Goal: Transaction & Acquisition: Purchase product/service

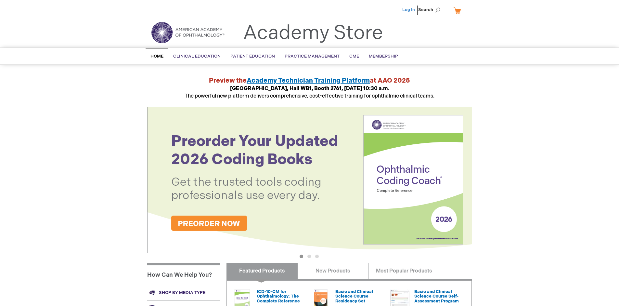
click at [409, 10] on link "Log In" at bounding box center [408, 9] width 13 height 5
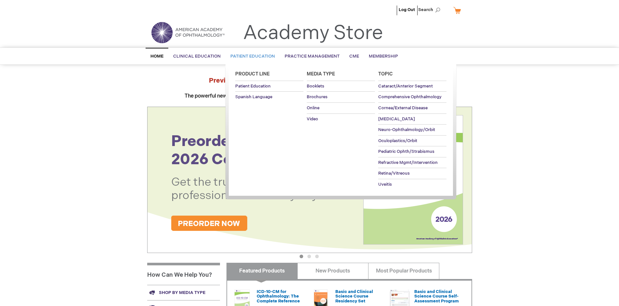
click at [251, 56] on span "Patient Education" at bounding box center [252, 56] width 45 height 5
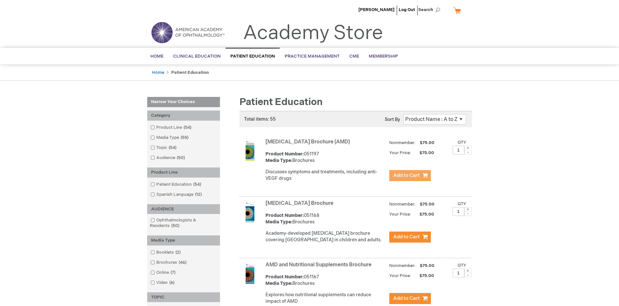
click at [410, 175] on span "Add to Cart" at bounding box center [406, 175] width 27 height 6
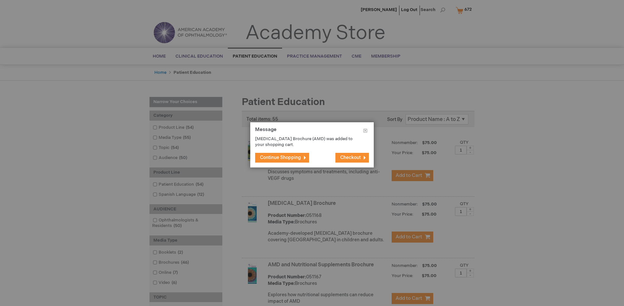
click at [280, 157] on span "Continue Shopping" at bounding box center [280, 158] width 41 height 6
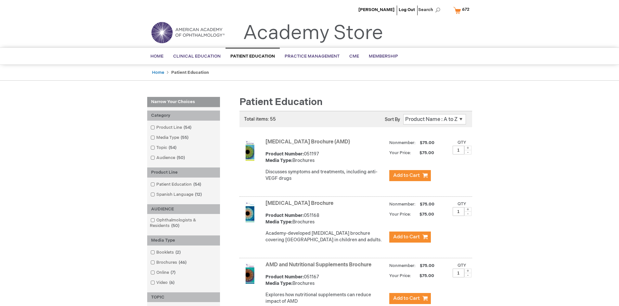
click at [320, 268] on link "AMD and Nutritional Supplements Brochure" at bounding box center [318, 265] width 106 height 6
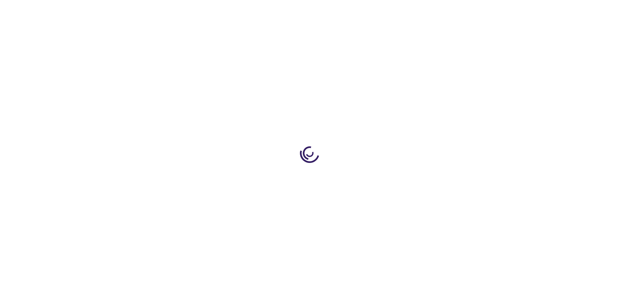
type input "1"
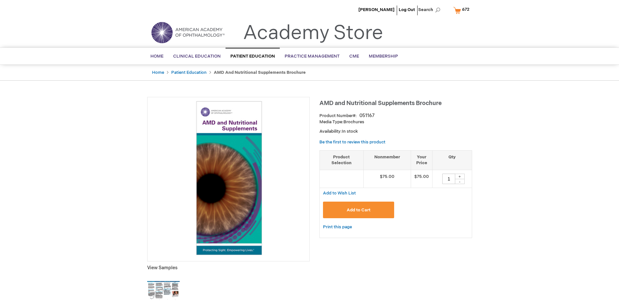
click at [358, 210] on span "Add to Cart" at bounding box center [359, 209] width 24 height 5
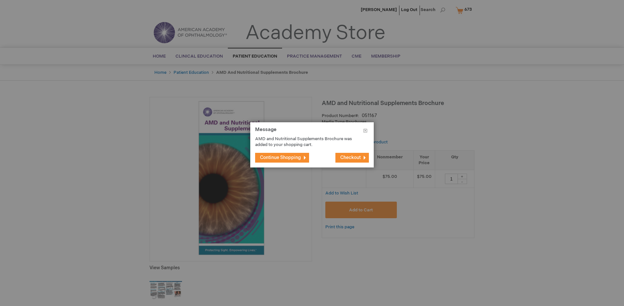
click at [280, 157] on span "Continue Shopping" at bounding box center [280, 158] width 41 height 6
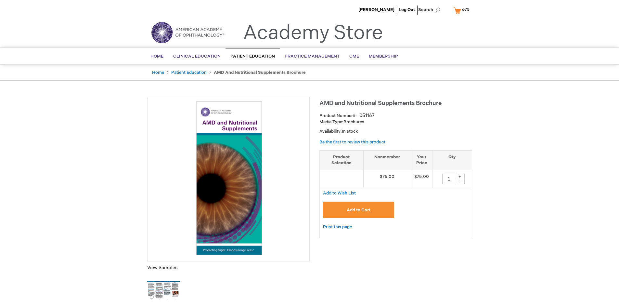
click at [463, 10] on span "673" at bounding box center [465, 9] width 7 height 5
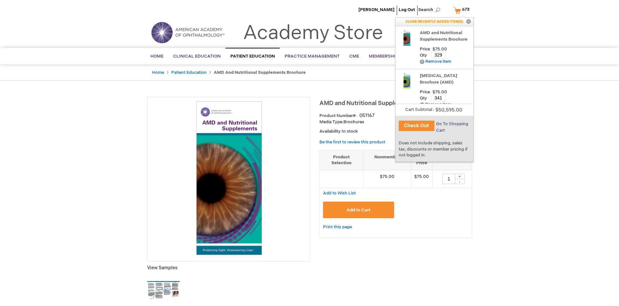
click at [452, 124] on span "Go To Shopping Cart" at bounding box center [452, 127] width 32 height 12
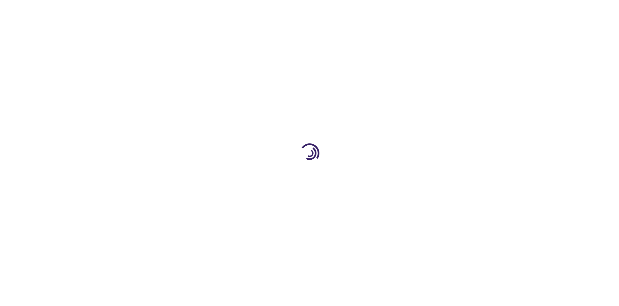
select select "US"
select select "41"
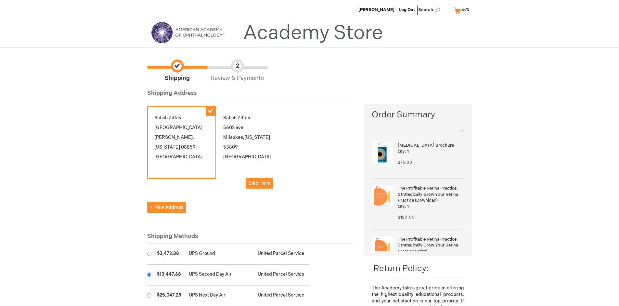
click at [149, 274] on input "radio" at bounding box center [149, 274] width 4 height 4
